Goal: Task Accomplishment & Management: Use online tool/utility

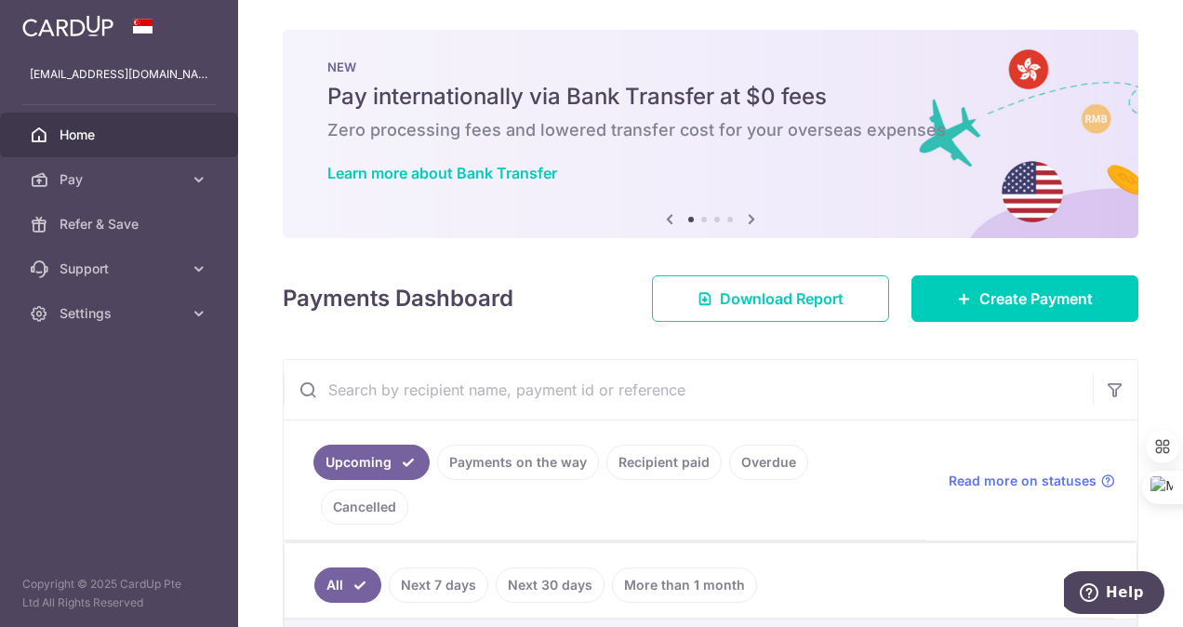
click at [827, 381] on input "text" at bounding box center [688, 390] width 809 height 60
click at [683, 467] on link "Recipient paid" at bounding box center [663, 461] width 115 height 35
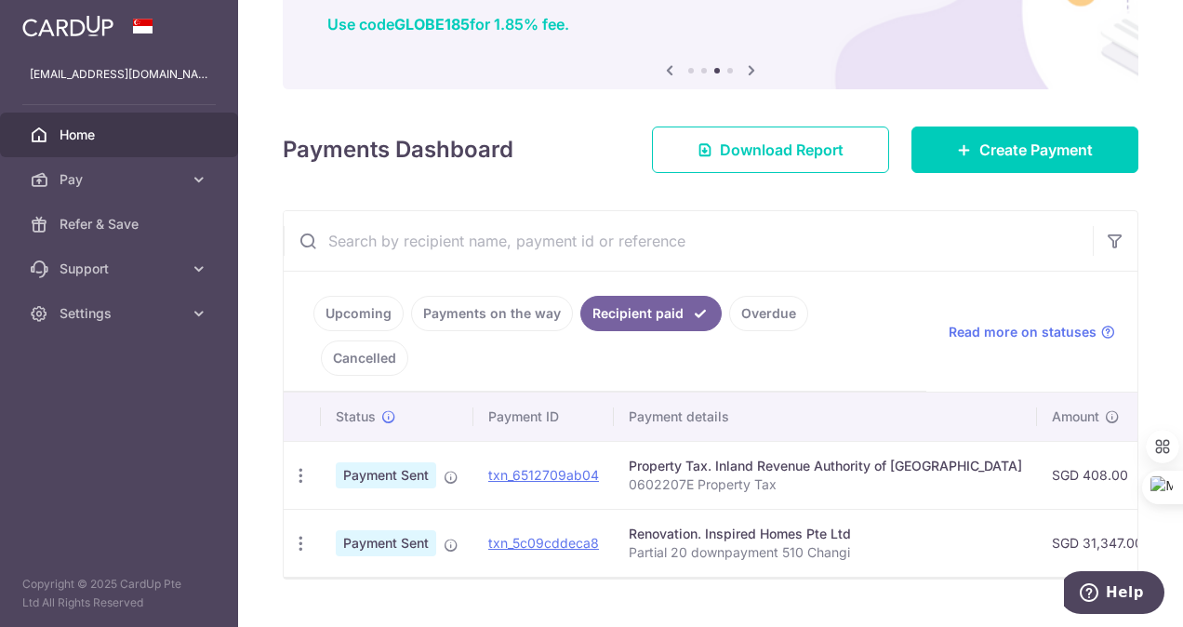
click at [446, 246] on input "text" at bounding box center [688, 241] width 809 height 60
click at [120, 180] on span "Pay" at bounding box center [121, 179] width 123 height 19
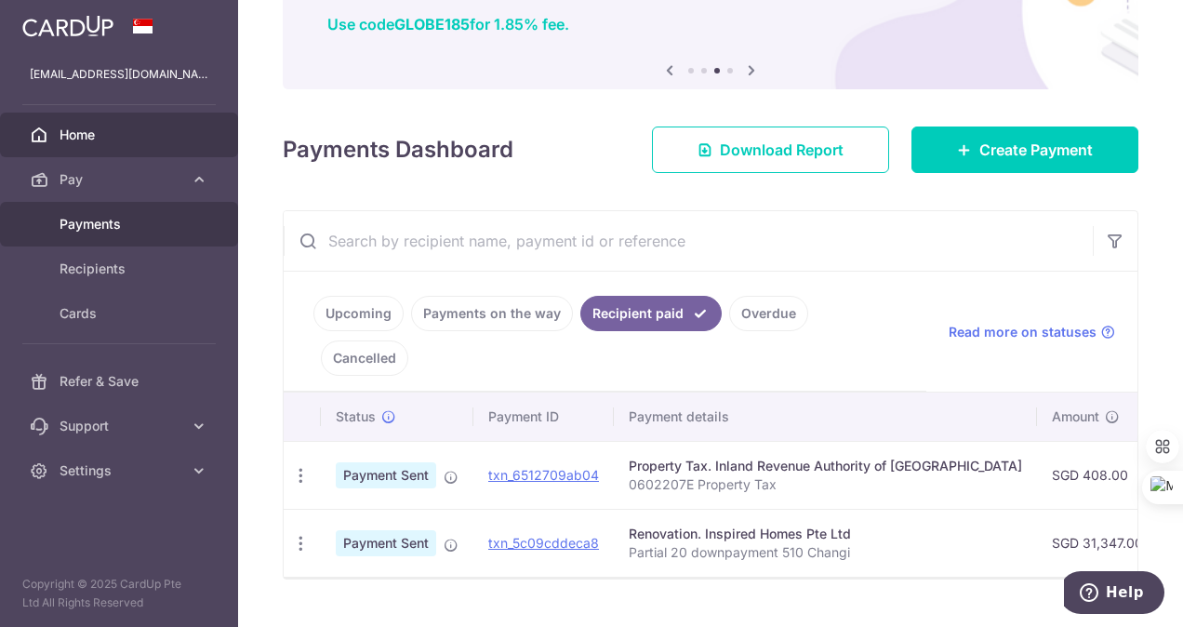
click at [108, 221] on span "Payments" at bounding box center [121, 224] width 123 height 19
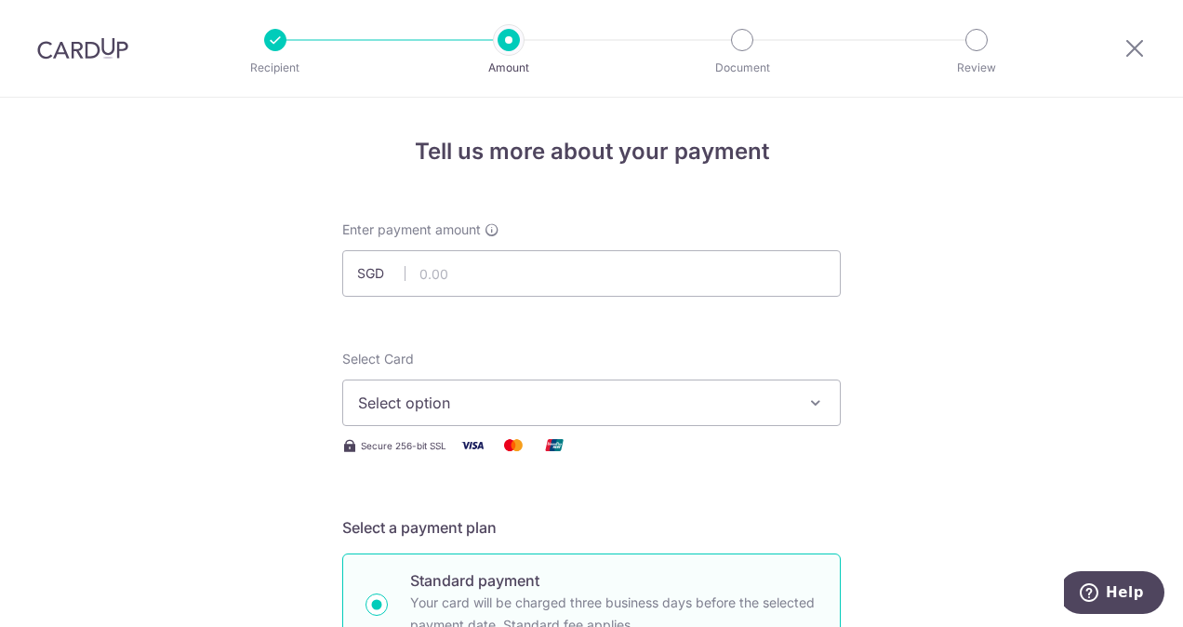
scroll to position [2, 0]
select select "English"
